Goal: Task Accomplishment & Management: Complete application form

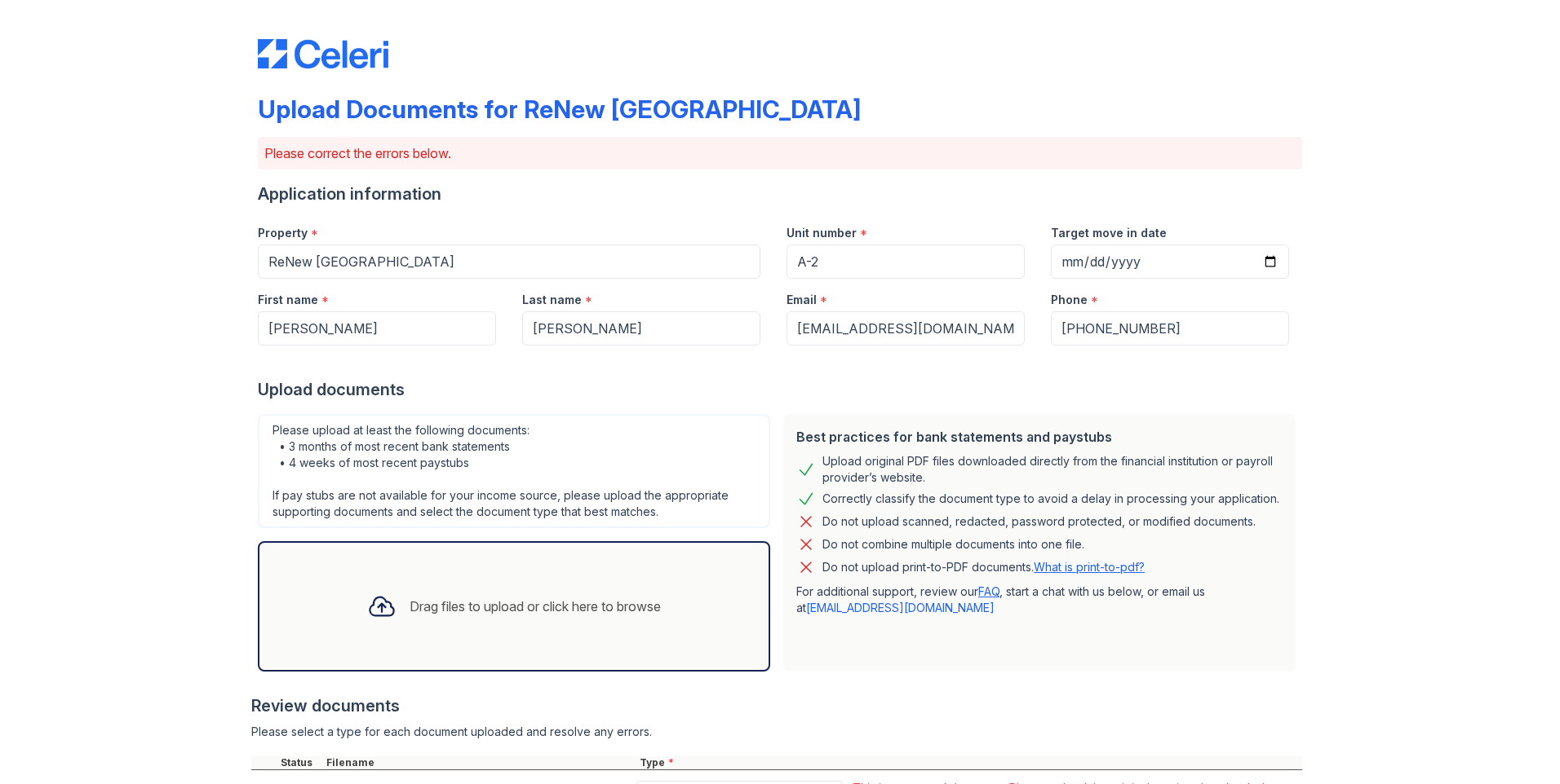
scroll to position [202, 0]
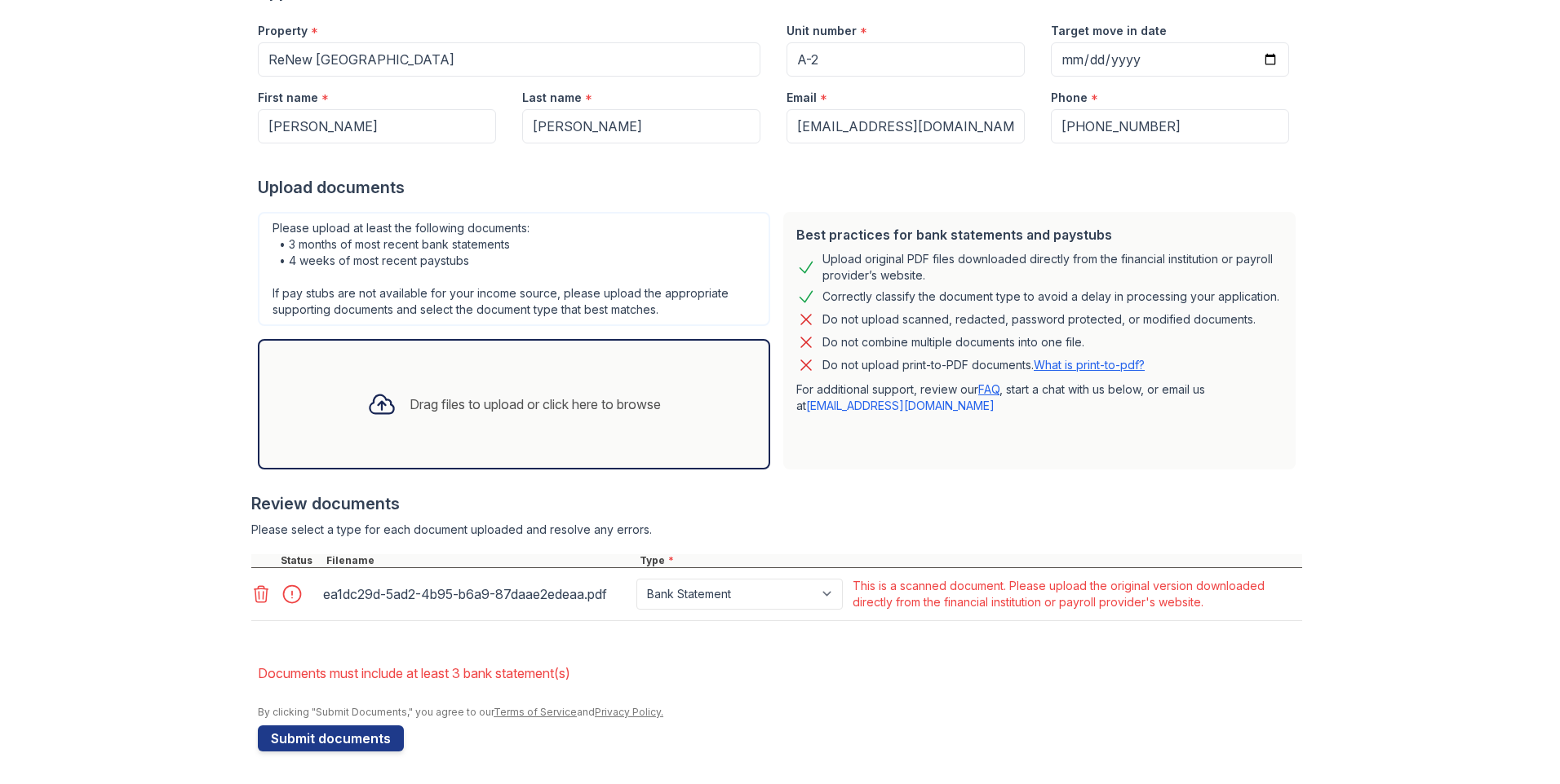
click at [594, 412] on div "Drag files to upload or click here to browse" at bounding box center [535, 404] width 251 height 19
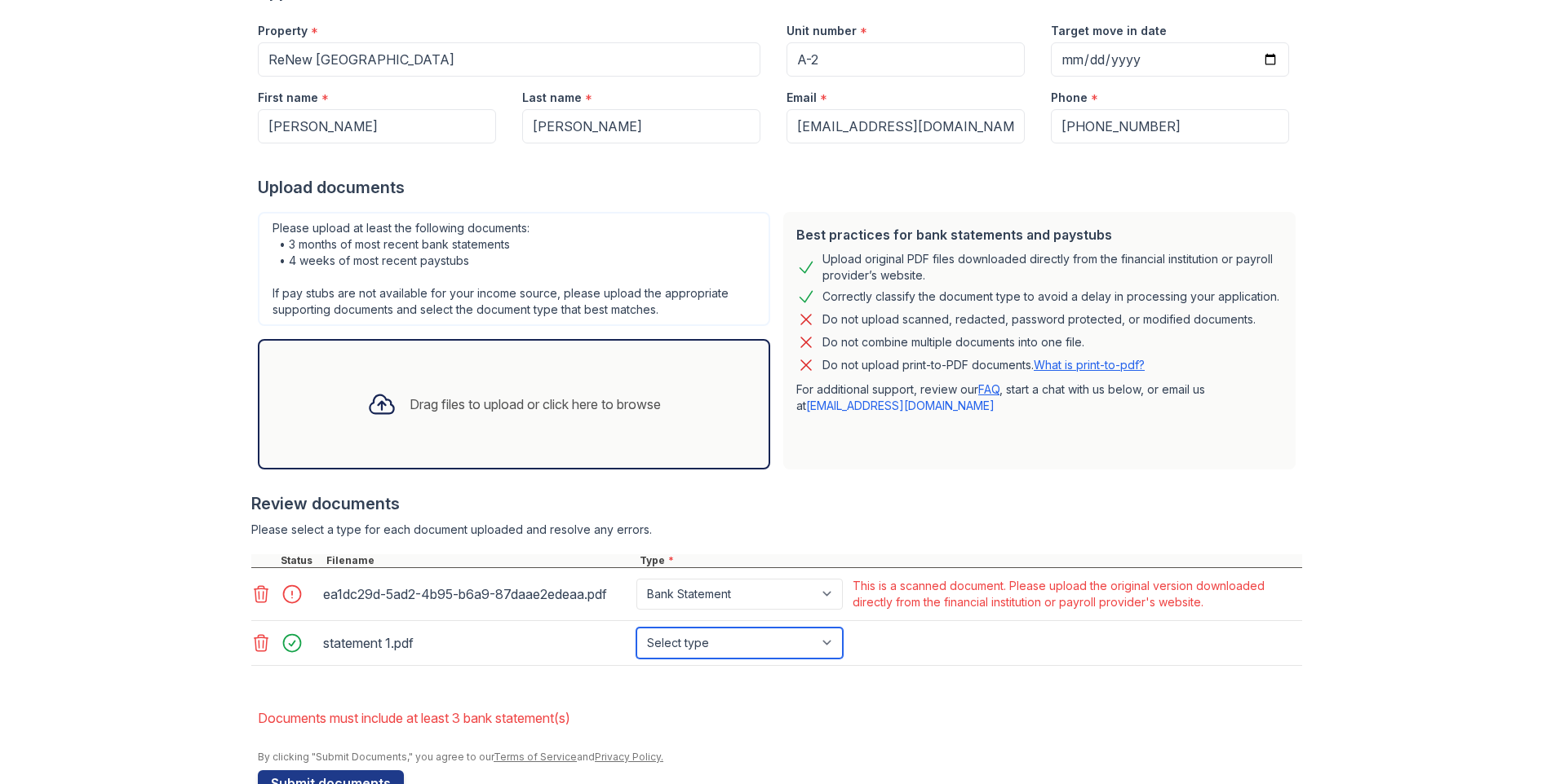
click at [794, 642] on select "Select type Paystub Bank Statement Offer Letter Tax Documents Benefit Award Let…" at bounding box center [739, 643] width 206 height 31
select select "bank_statement"
click at [637, 628] on select "Select type Paystub Bank Statement Offer Letter Tax Documents Benefit Award Let…" at bounding box center [739, 643] width 206 height 31
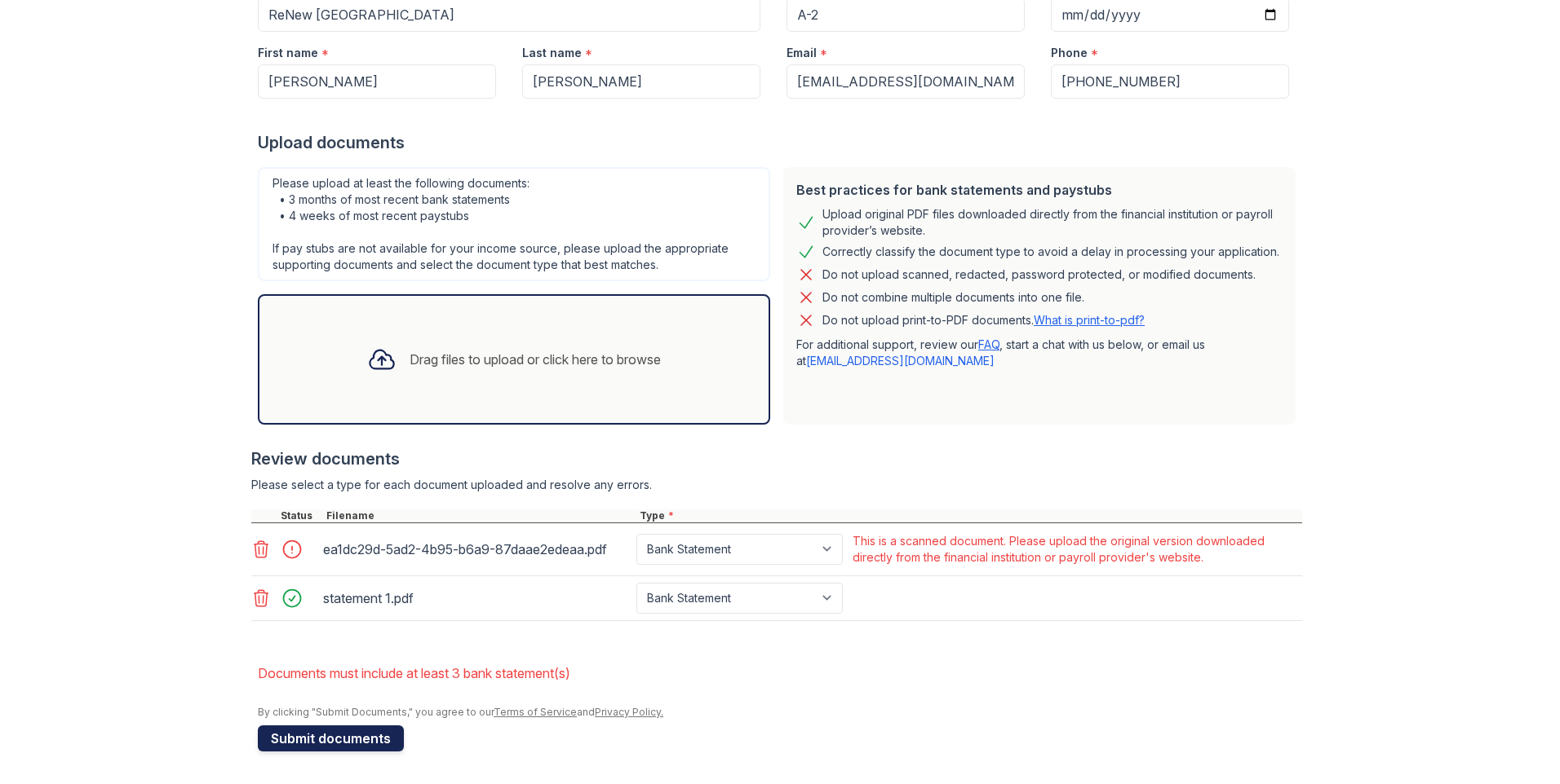
click at [307, 746] on button "Submit documents" at bounding box center [331, 738] width 146 height 26
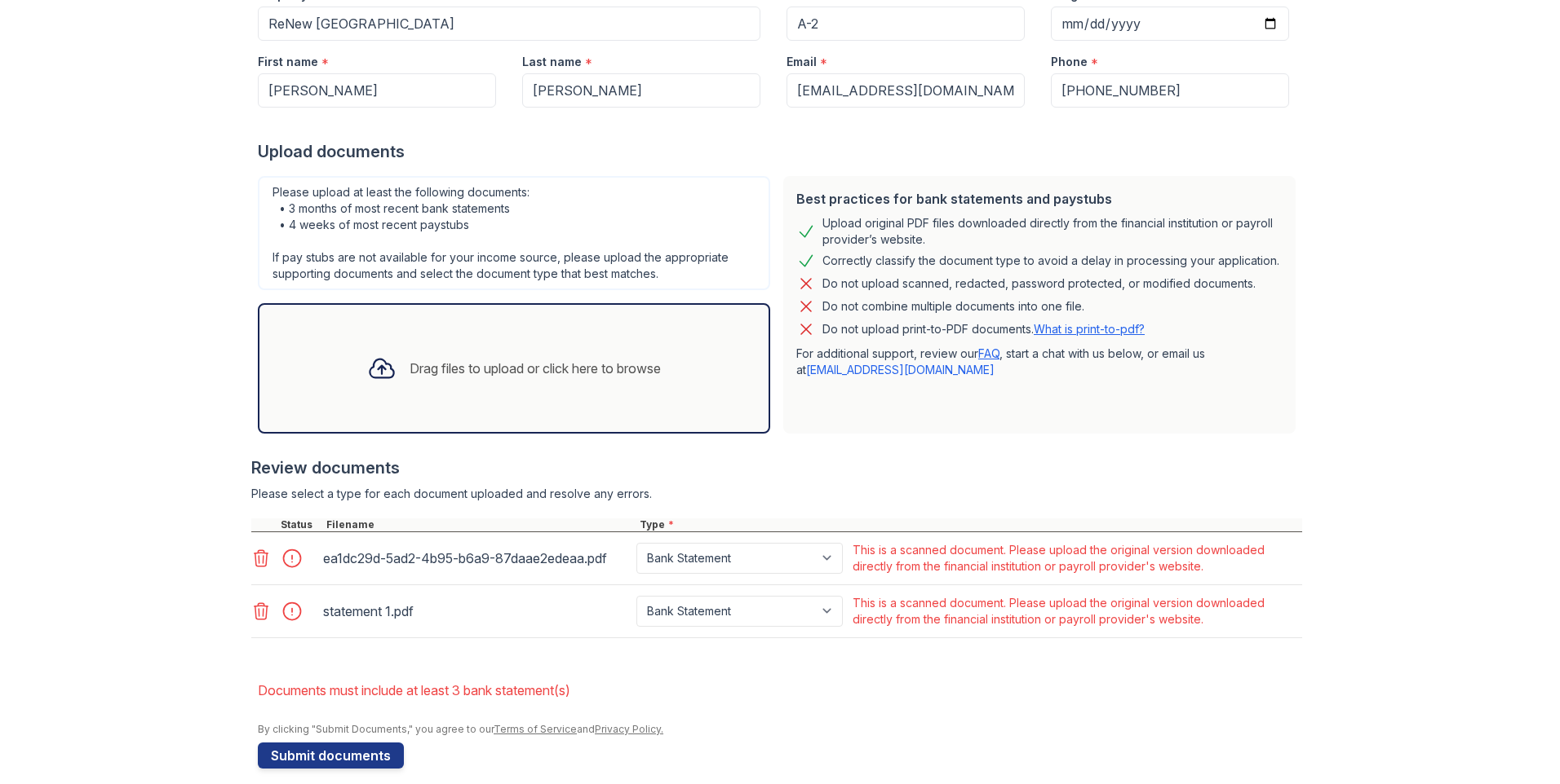
scroll to position [255, 0]
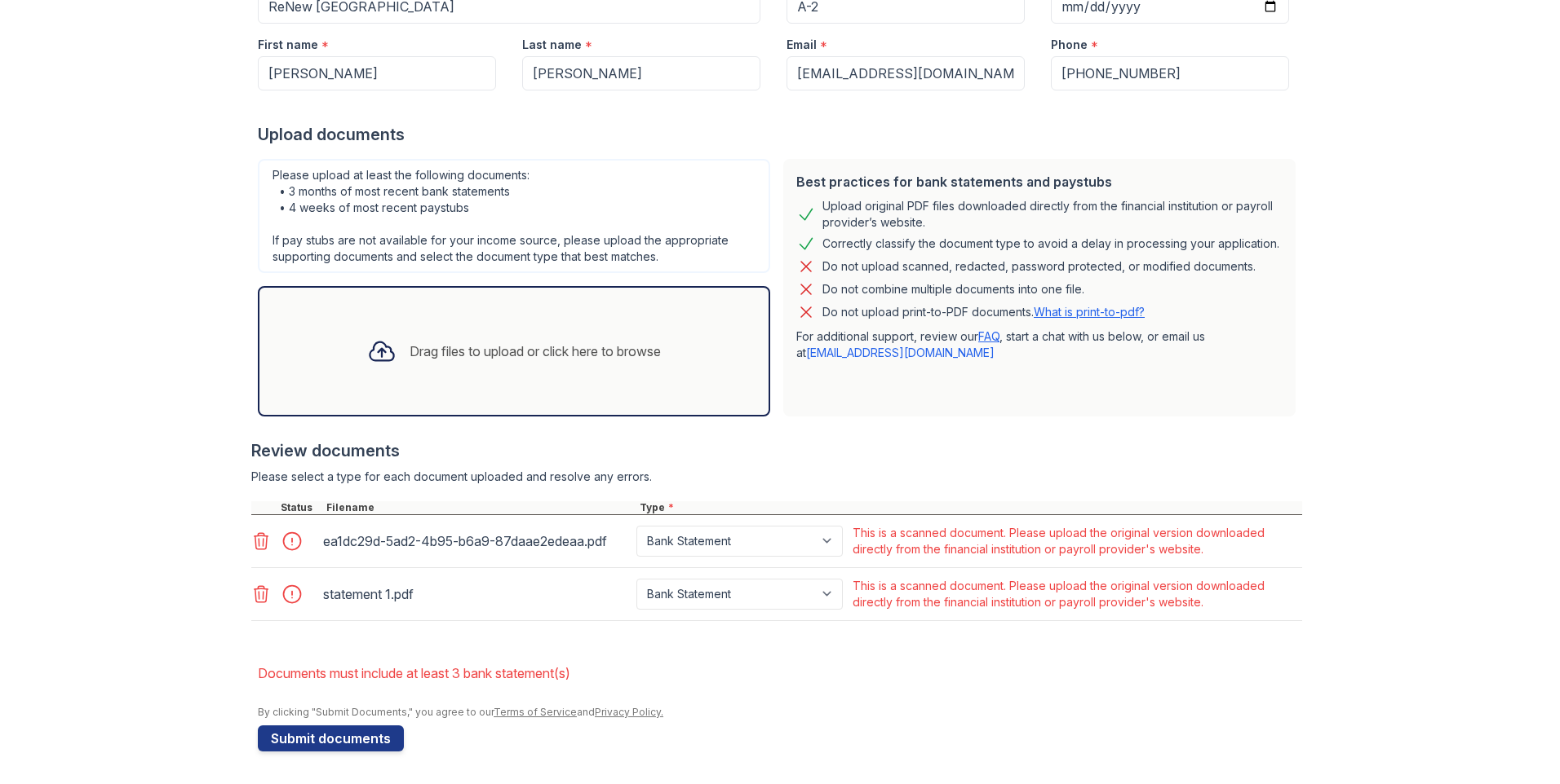
click at [256, 543] on icon at bounding box center [261, 542] width 19 height 19
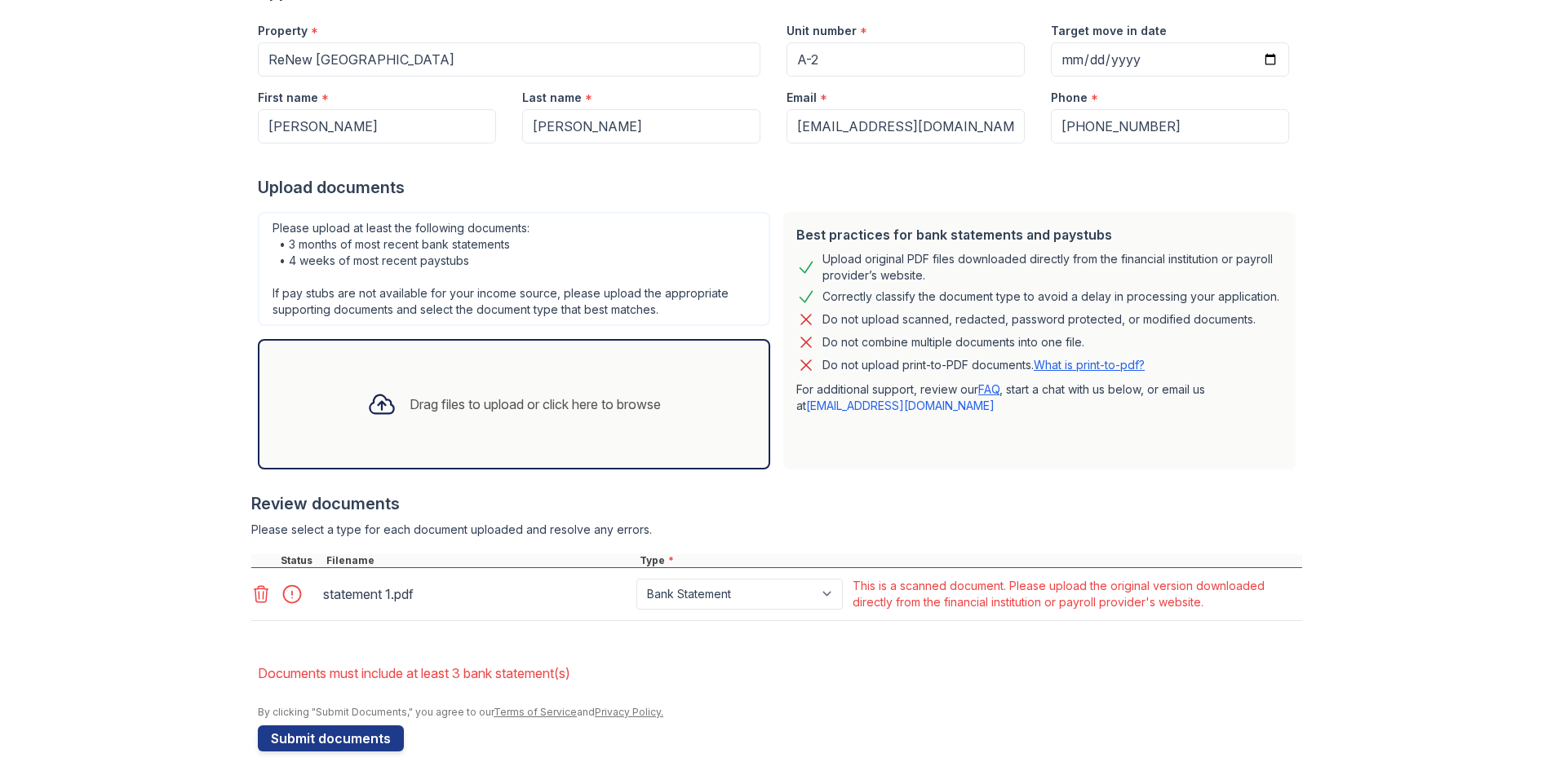
scroll to position [202, 0]
click at [254, 598] on icon at bounding box center [261, 594] width 19 height 19
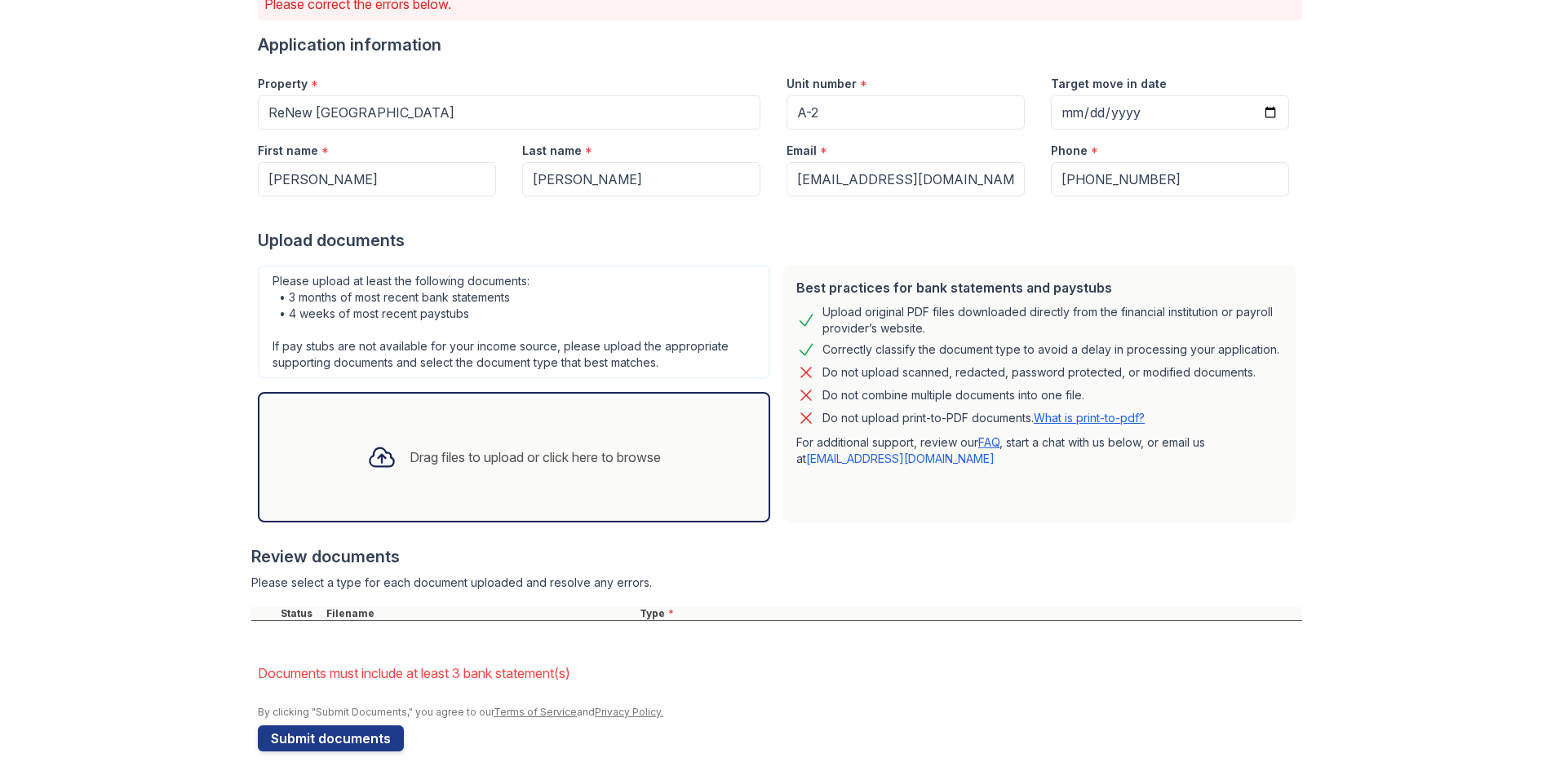
click at [449, 455] on div "Drag files to upload or click here to browse" at bounding box center [535, 457] width 251 height 19
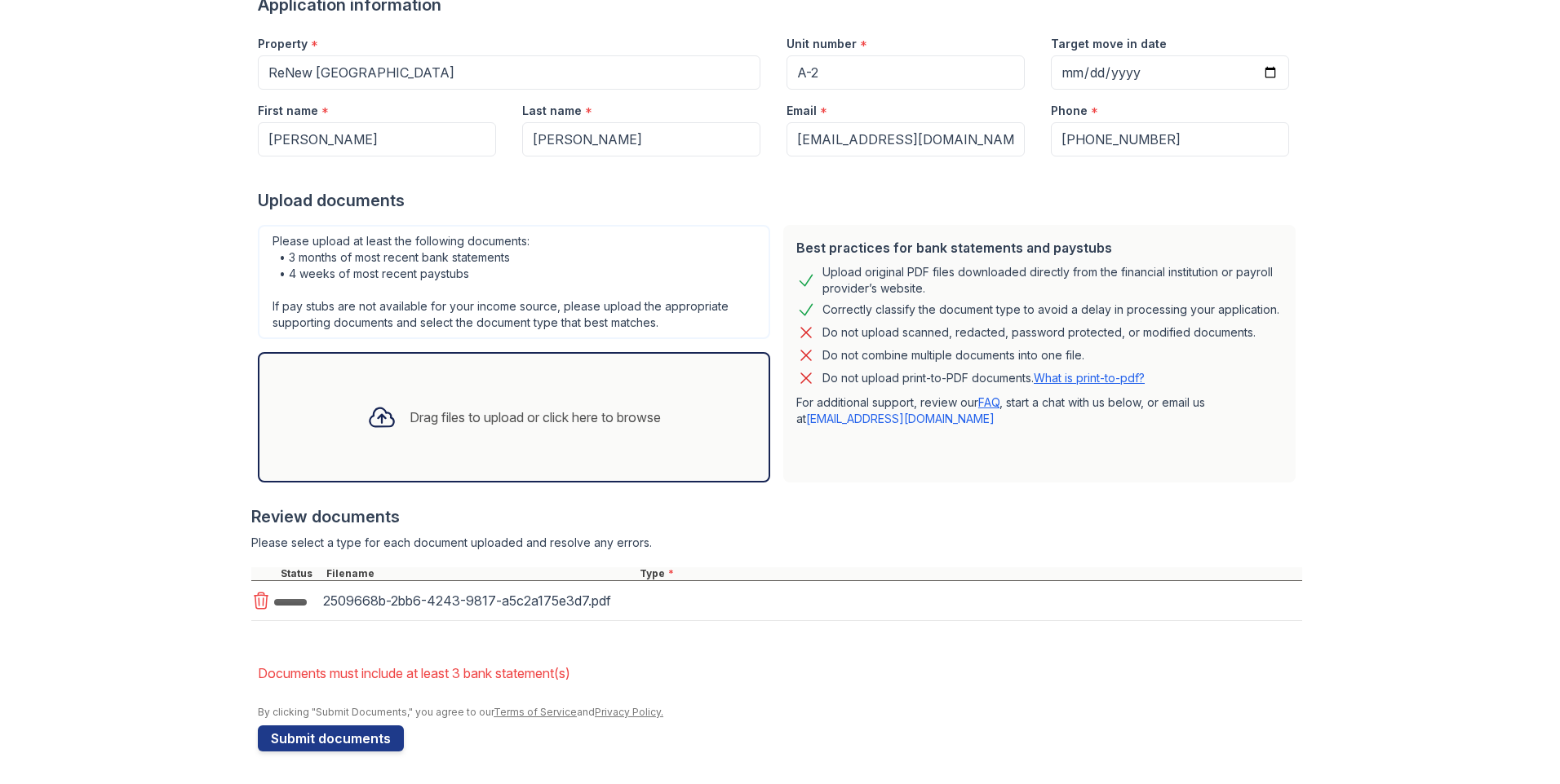
scroll to position [194, 0]
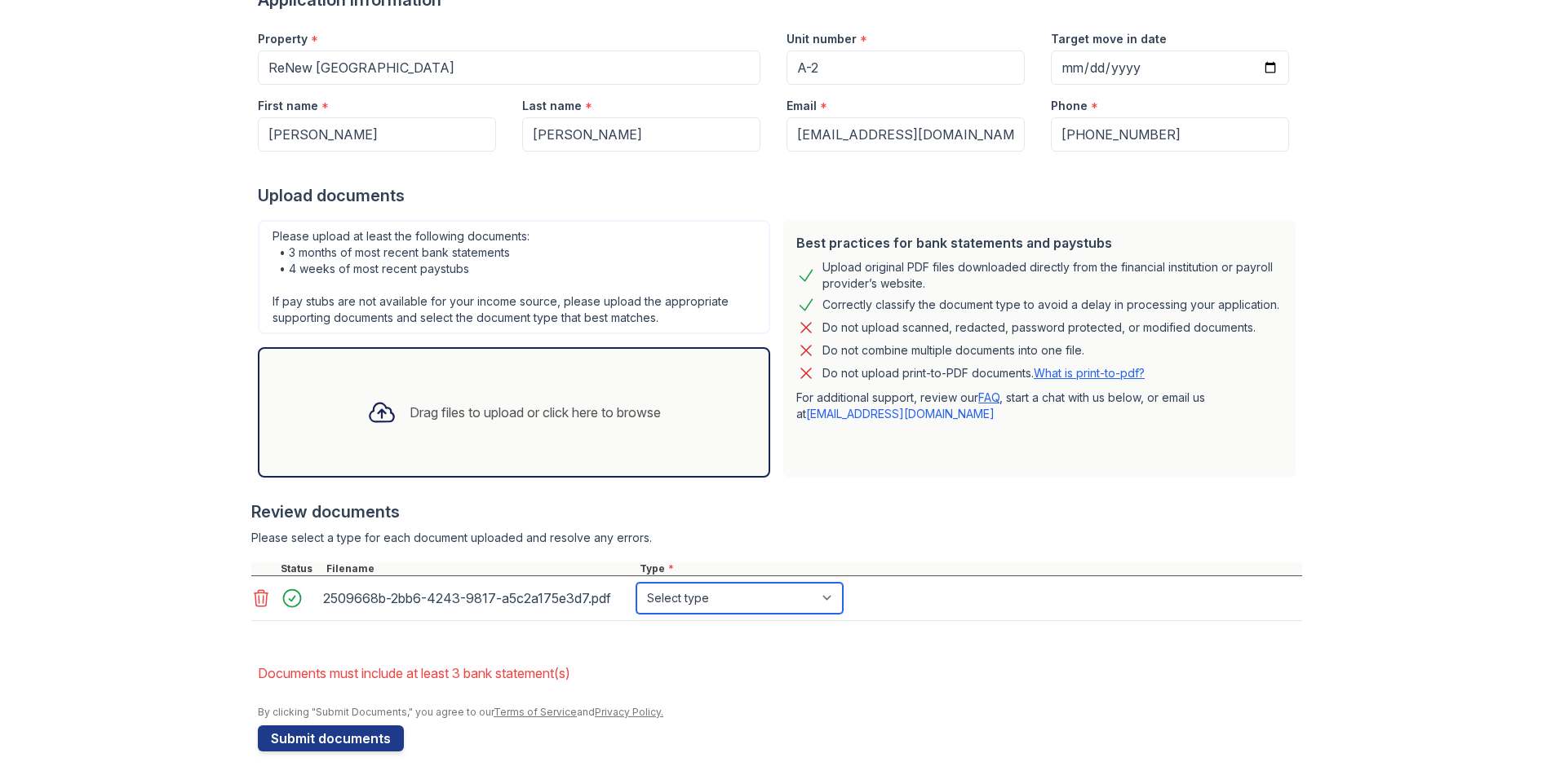
click at [774, 590] on select "Select type Paystub Bank Statement Offer Letter Tax Documents Benefit Award Let…" at bounding box center [739, 598] width 206 height 31
select select "bank_statement"
click at [637, 583] on select "Select type Paystub Bank Statement Offer Letter Tax Documents Benefit Award Let…" at bounding box center [739, 598] width 206 height 31
click at [350, 744] on button "Submit documents" at bounding box center [331, 738] width 146 height 26
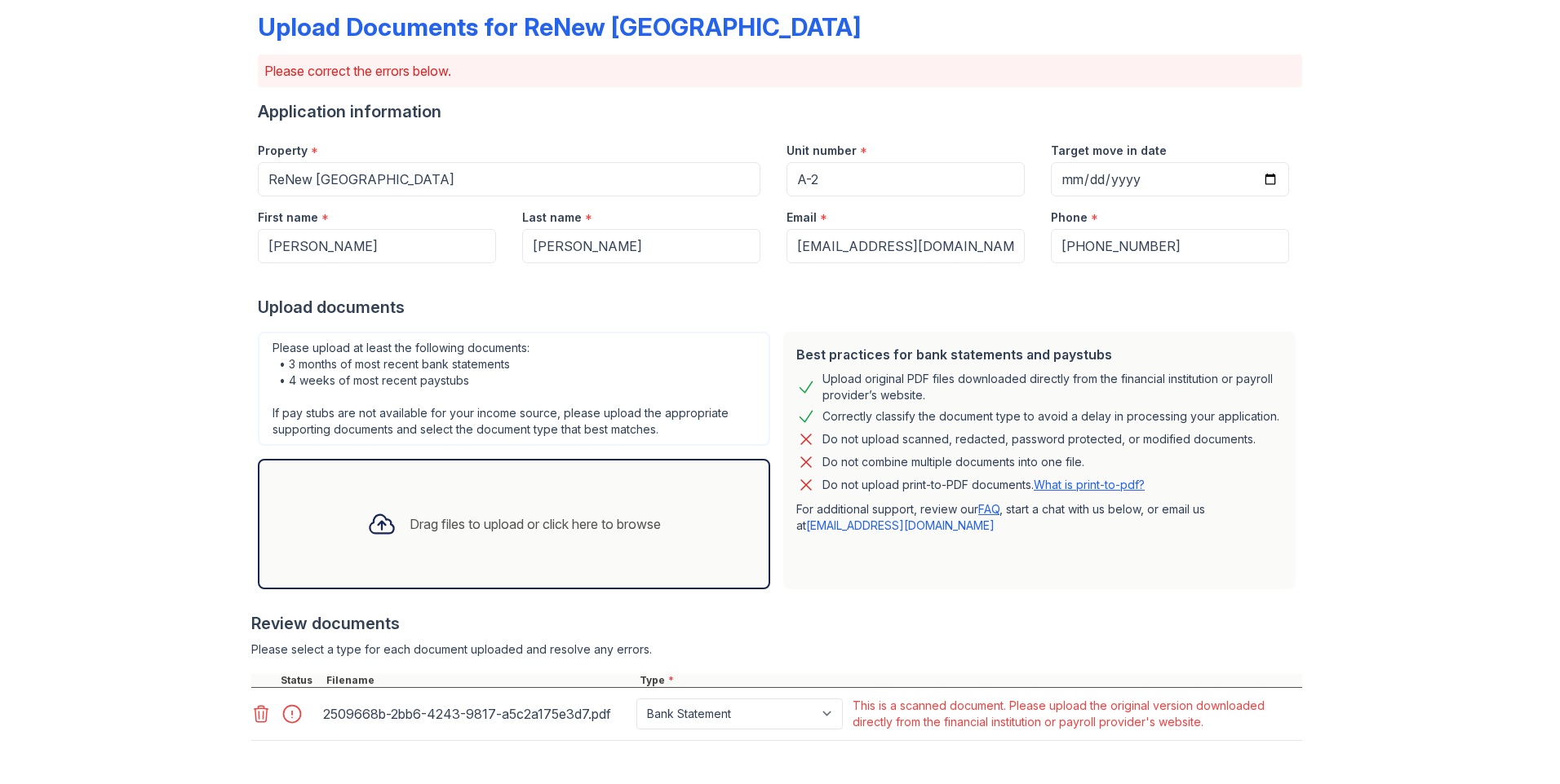
scroll to position [202, 0]
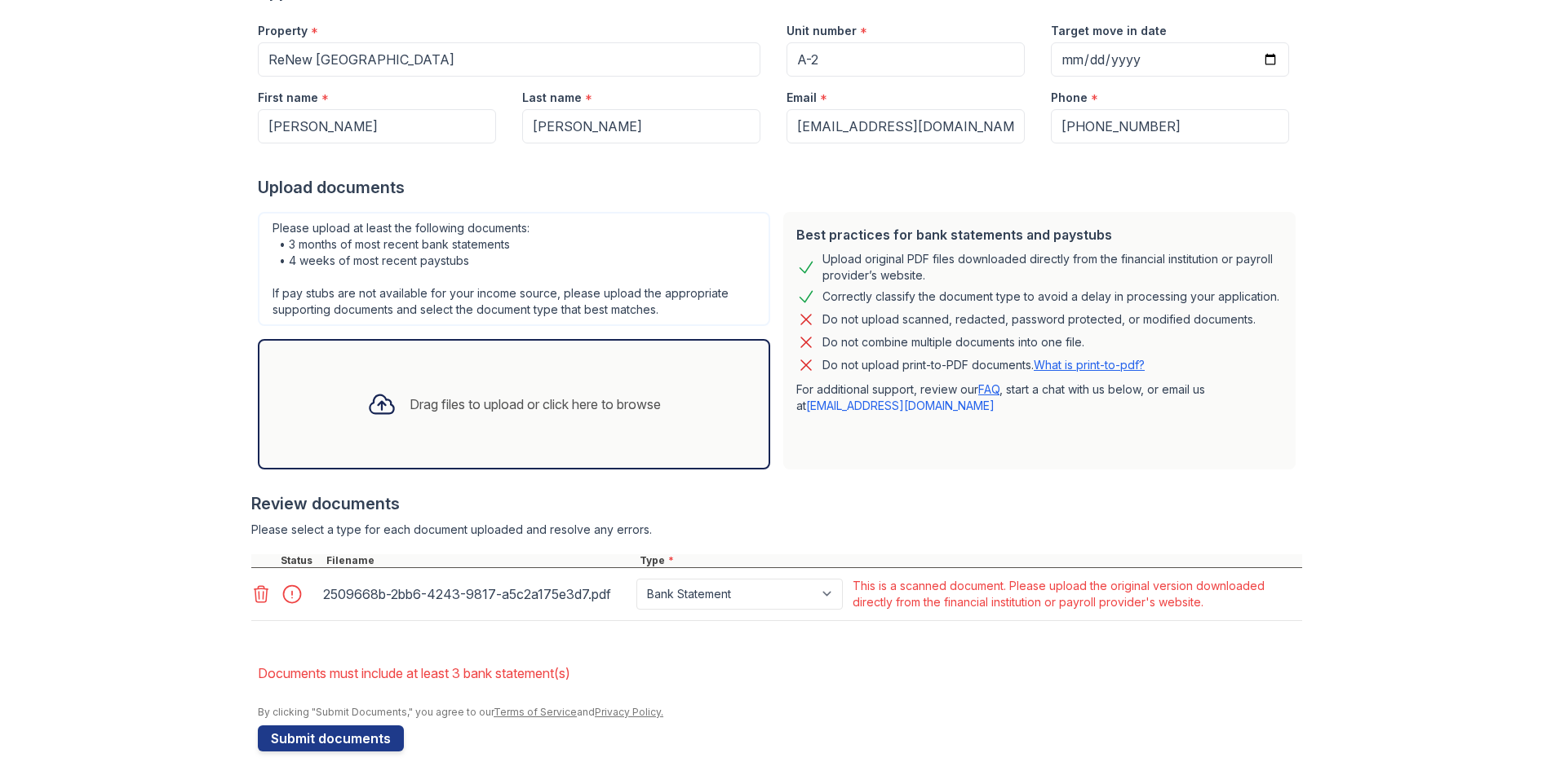
click at [488, 395] on div "Drag files to upload or click here to browse" at bounding box center [535, 404] width 251 height 19
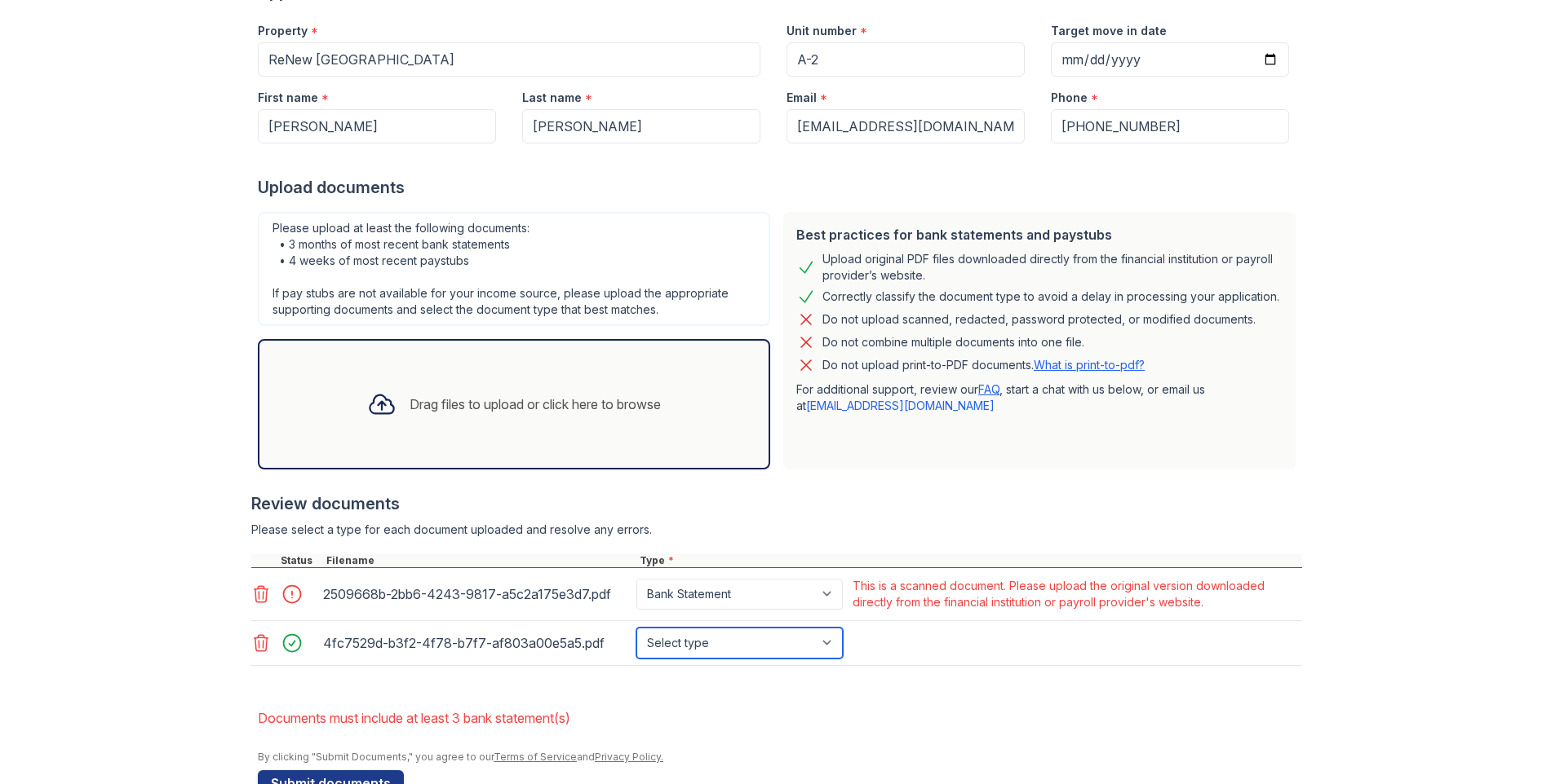
click at [697, 648] on select "Select type Paystub Bank Statement Offer Letter Tax Documents Benefit Award Let…" at bounding box center [739, 643] width 206 height 31
select select "bank_statement"
click at [637, 628] on select "Select type Paystub Bank Statement Offer Letter Tax Documents Benefit Award Let…" at bounding box center [739, 643] width 206 height 31
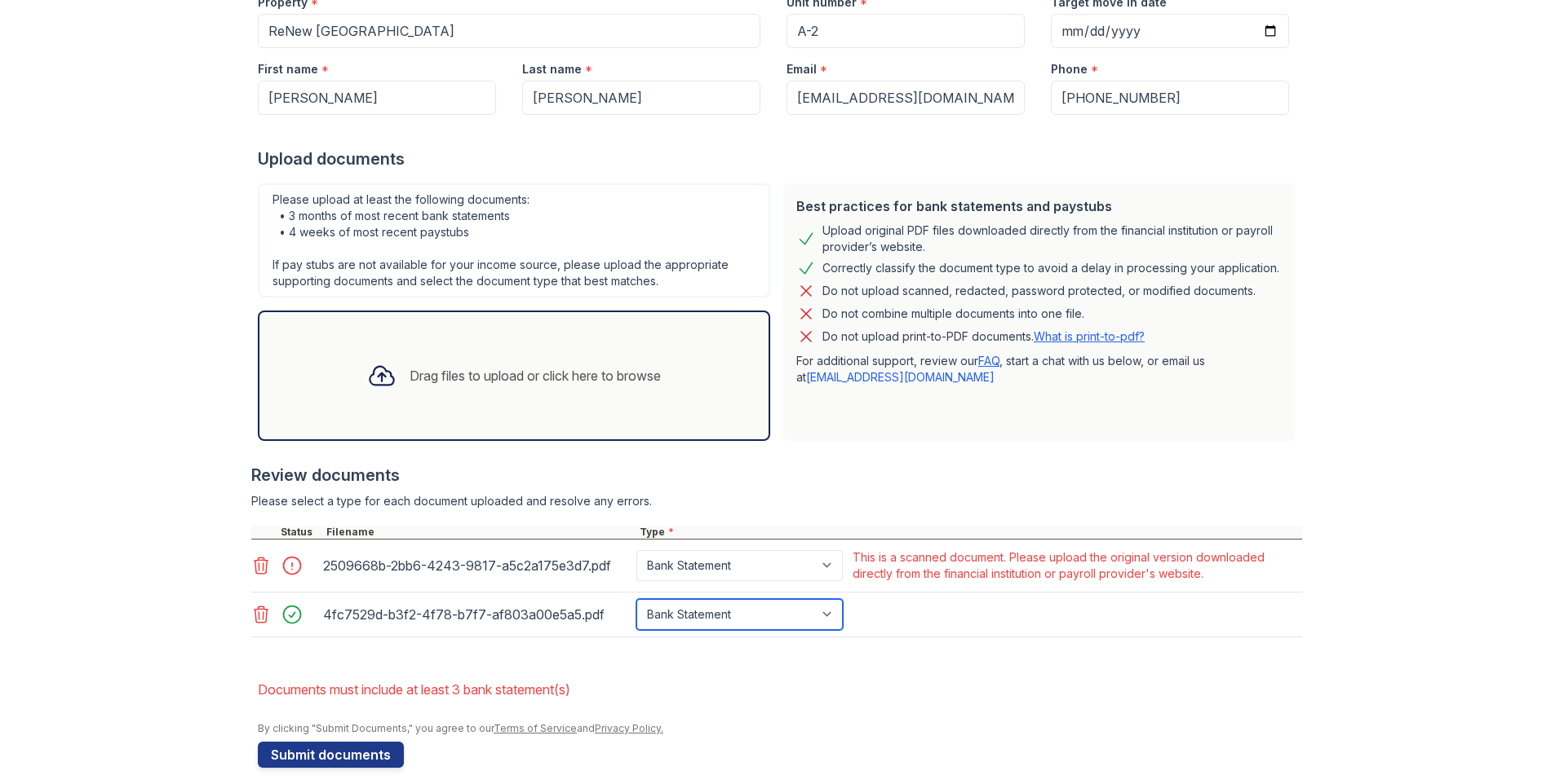
scroll to position [247, 0]
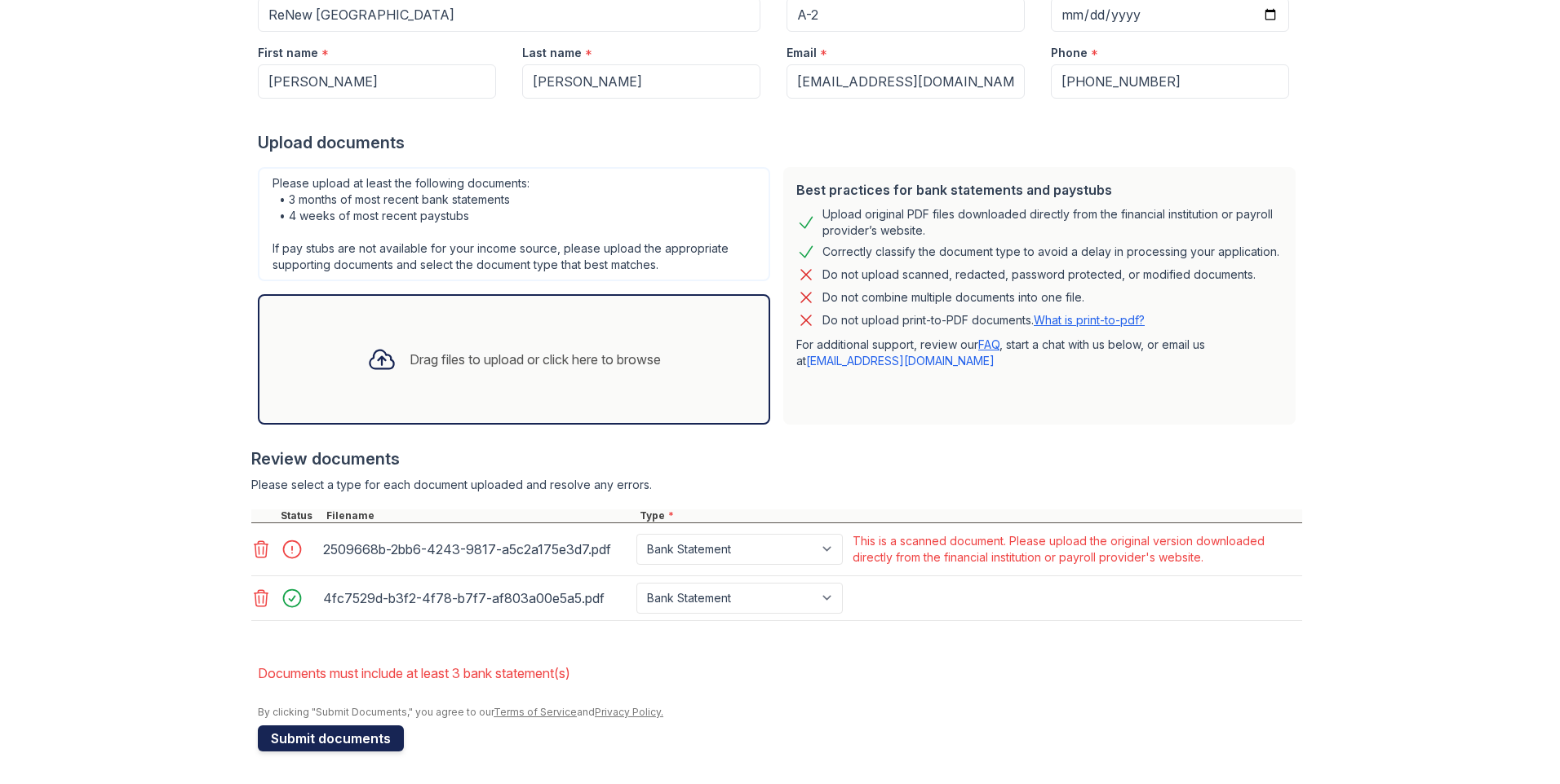
click at [314, 740] on button "Submit documents" at bounding box center [331, 738] width 146 height 26
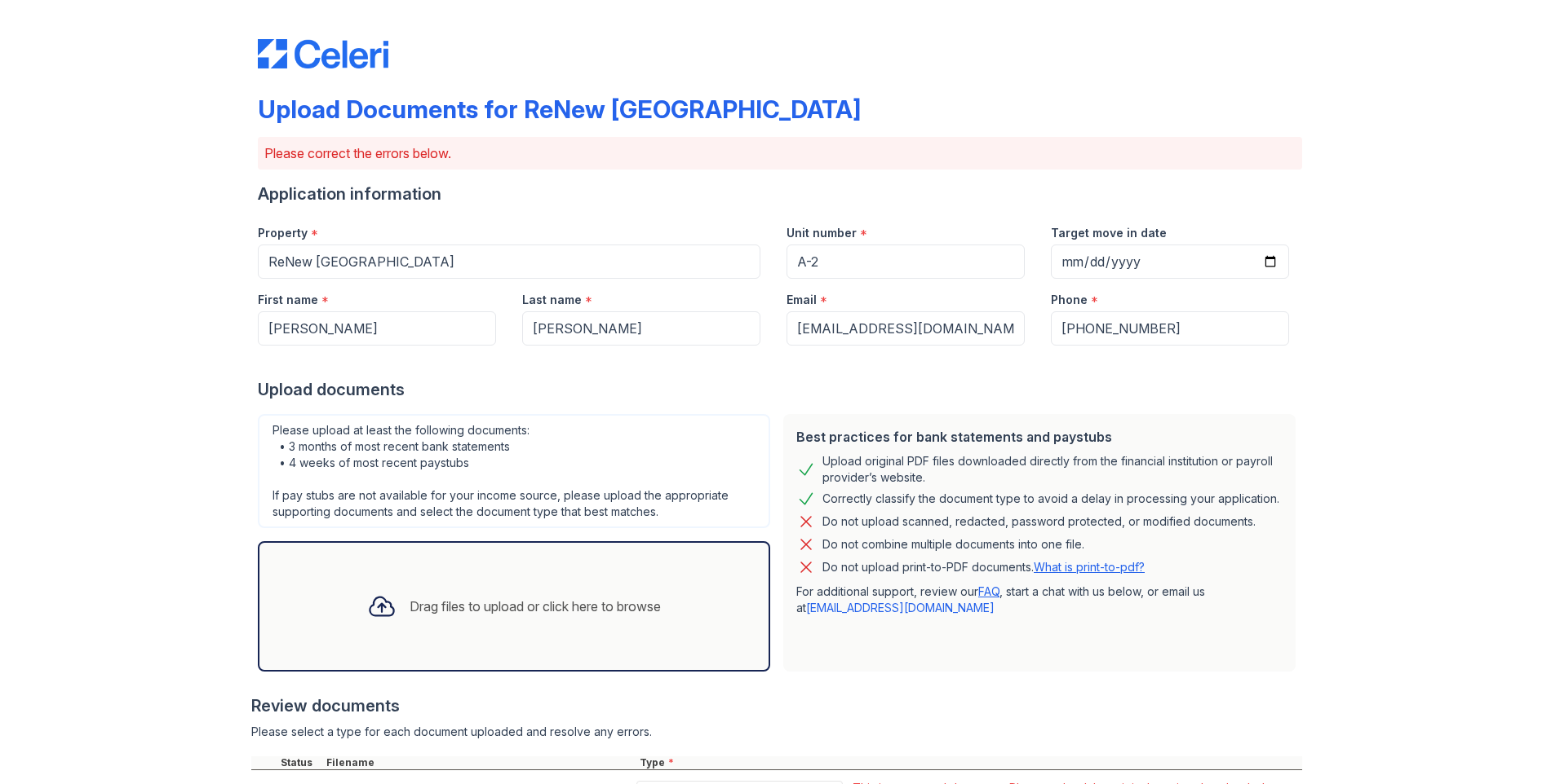
scroll to position [255, 0]
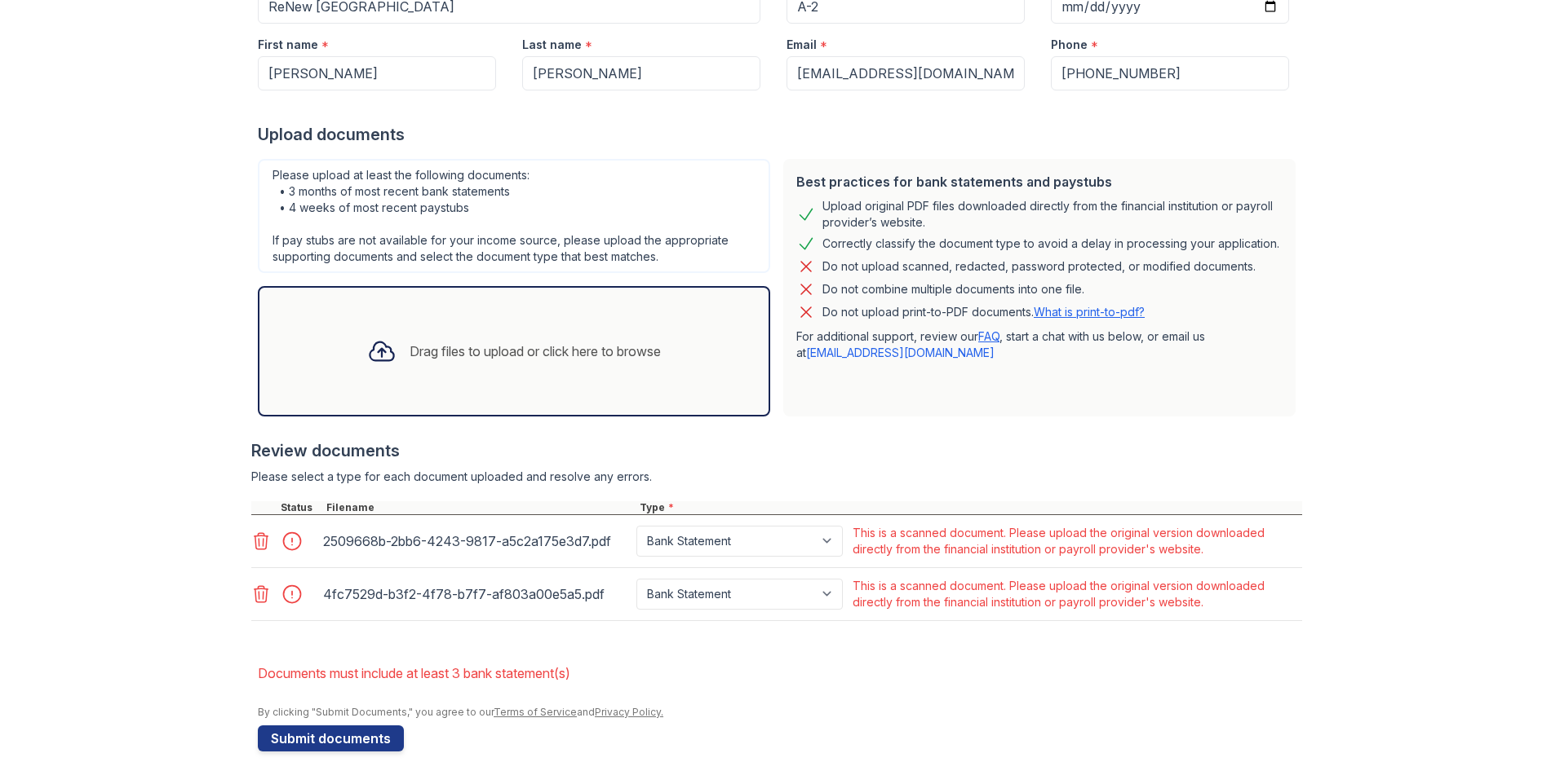
click at [527, 354] on div "Drag files to upload or click here to browse" at bounding box center [535, 351] width 251 height 19
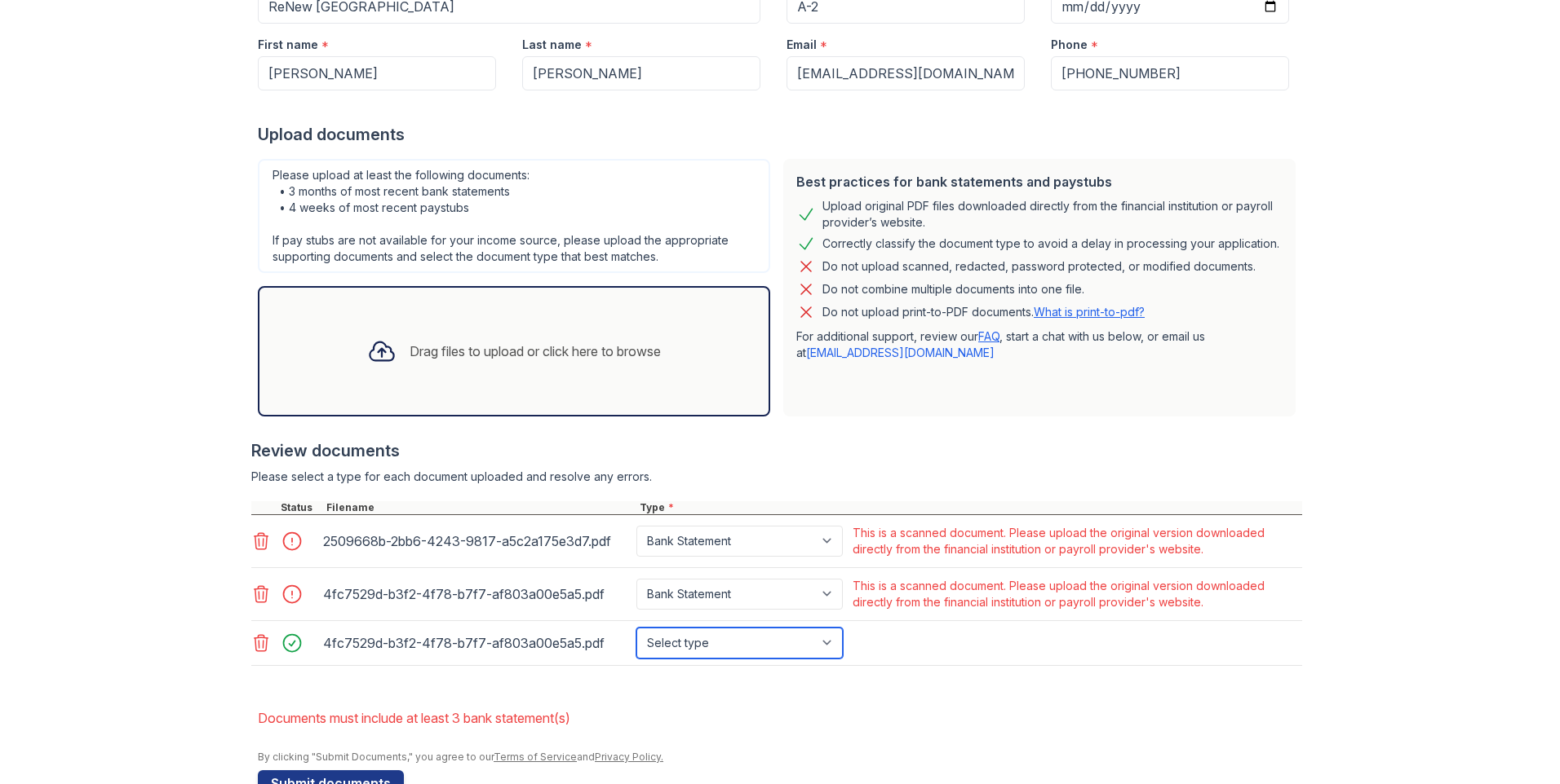
click at [735, 658] on select "Select type Paystub Bank Statement Offer Letter Tax Documents Benefit Award Let…" at bounding box center [739, 643] width 206 height 31
select select "bank_statement"
click at [637, 628] on select "Select type Paystub Bank Statement Offer Letter Tax Documents Benefit Award Let…" at bounding box center [739, 643] width 206 height 31
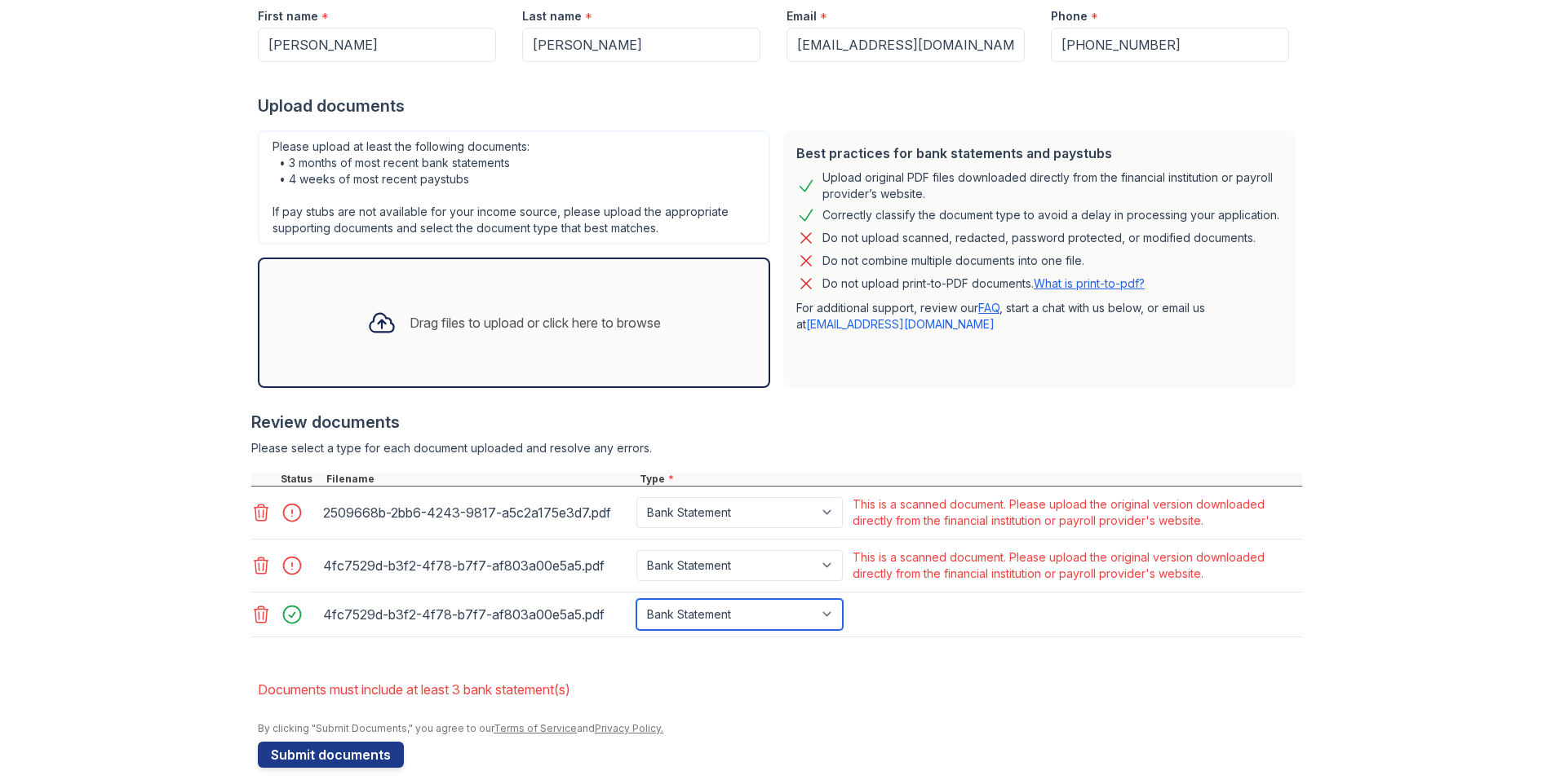
scroll to position [300, 0]
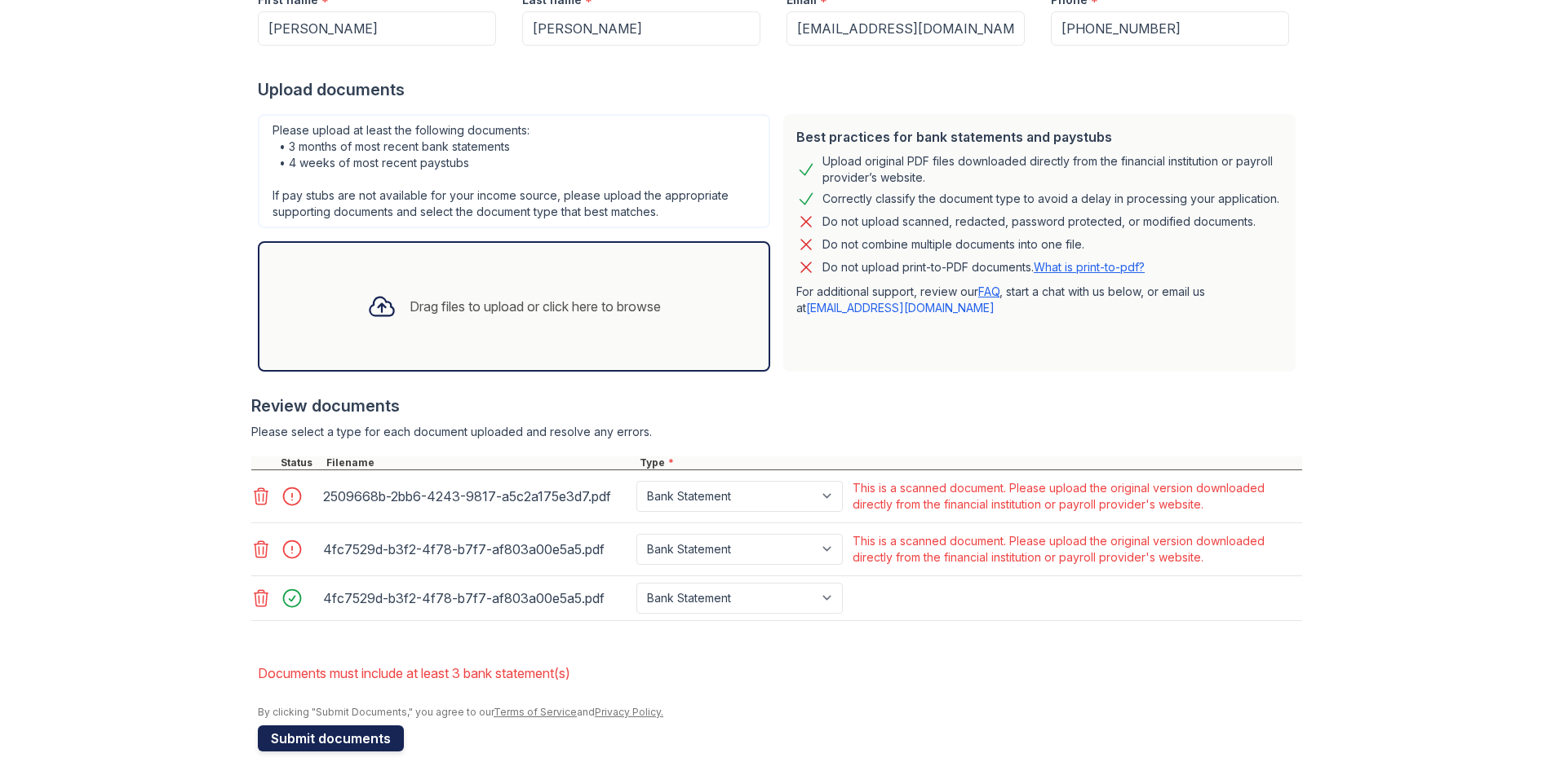
click at [372, 734] on button "Submit documents" at bounding box center [331, 738] width 146 height 26
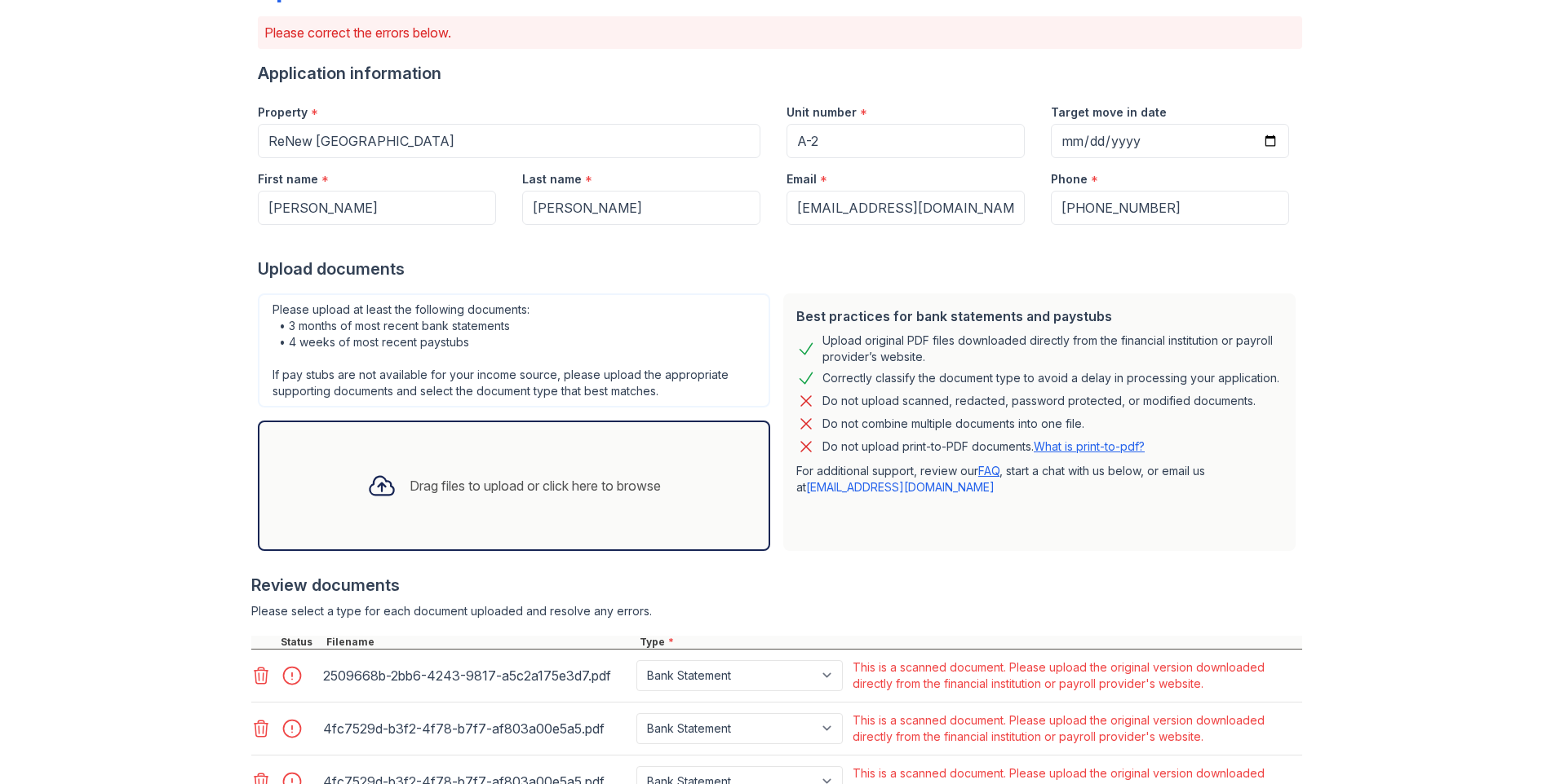
scroll to position [256, 0]
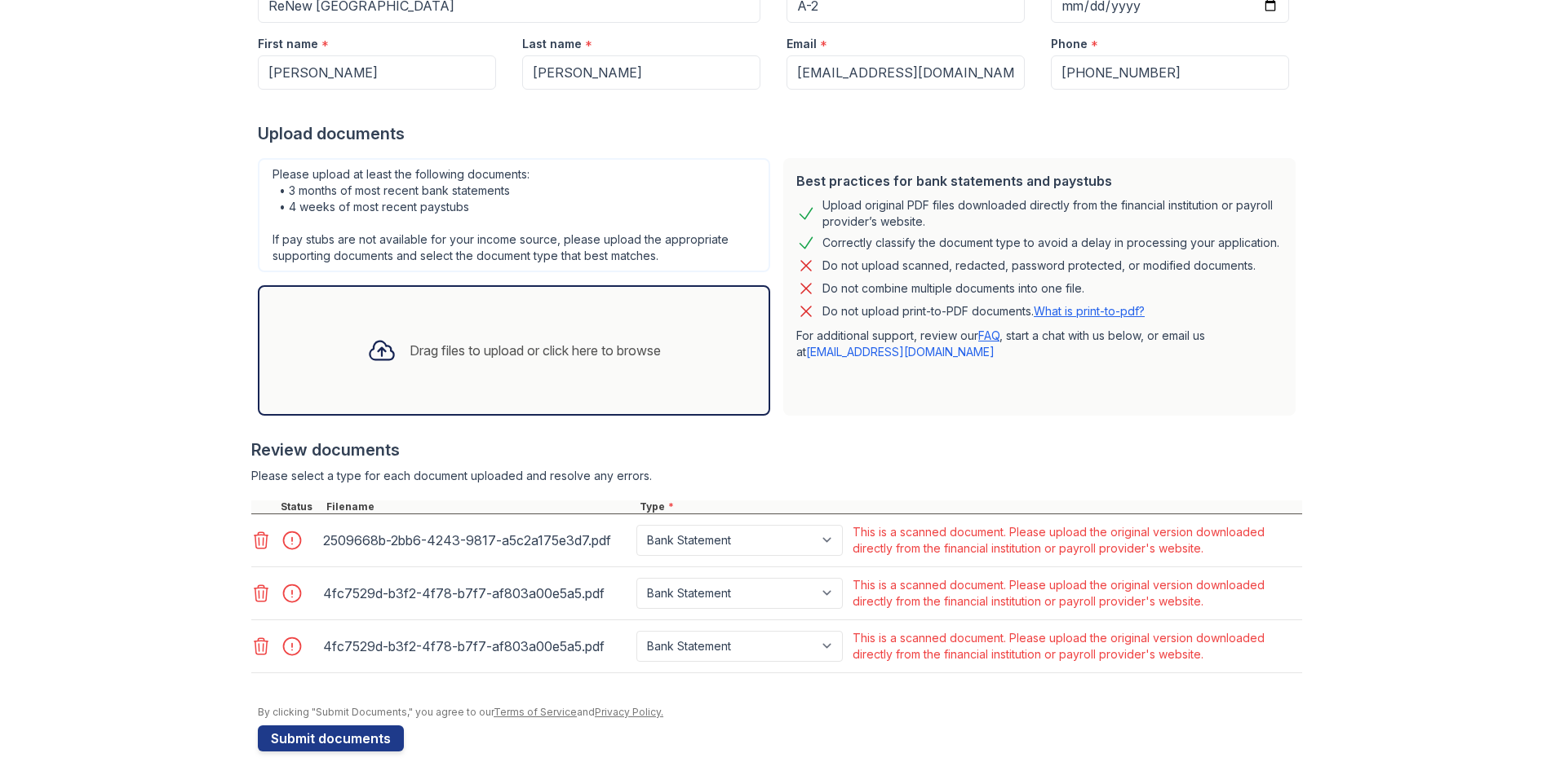
click at [986, 332] on link "FAQ" at bounding box center [989, 335] width 21 height 13
click at [864, 356] on link "[EMAIL_ADDRESS][DOMAIN_NAME]" at bounding box center [900, 352] width 189 height 13
